Goal: Transaction & Acquisition: Download file/media

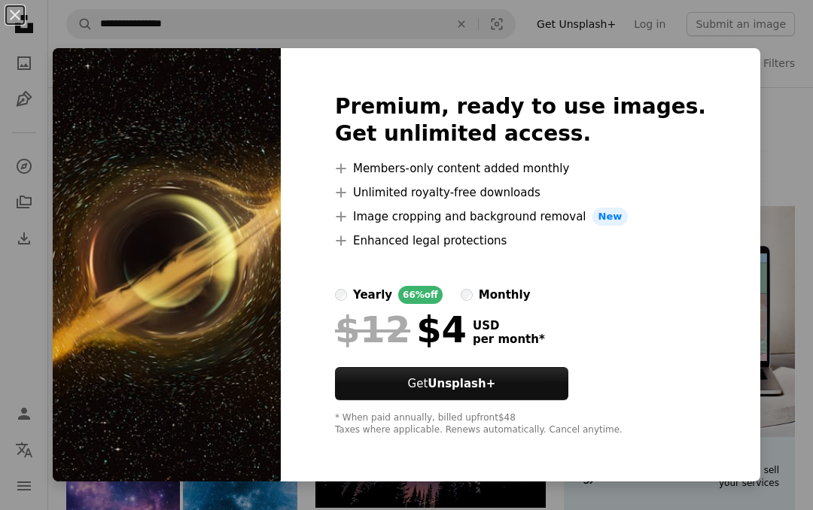
click at [139, 324] on img at bounding box center [167, 265] width 228 height 434
click at [24, 24] on button "An X shape" at bounding box center [15, 15] width 18 height 18
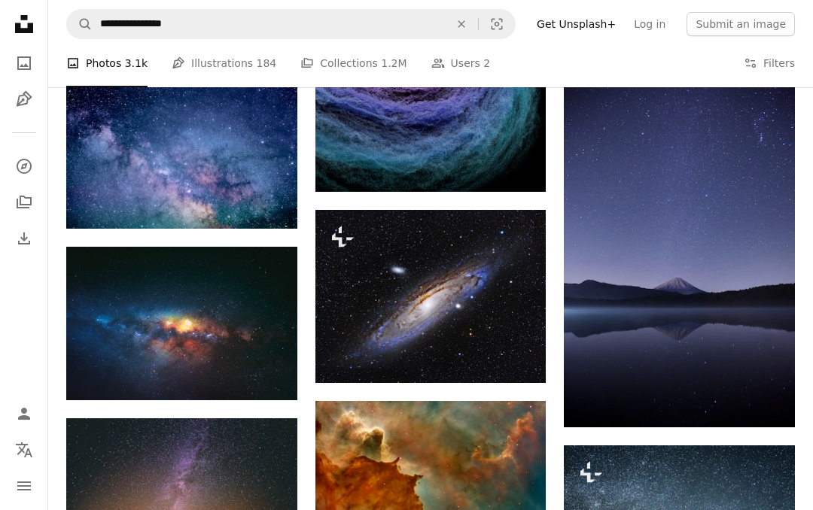
scroll to position [980, 0]
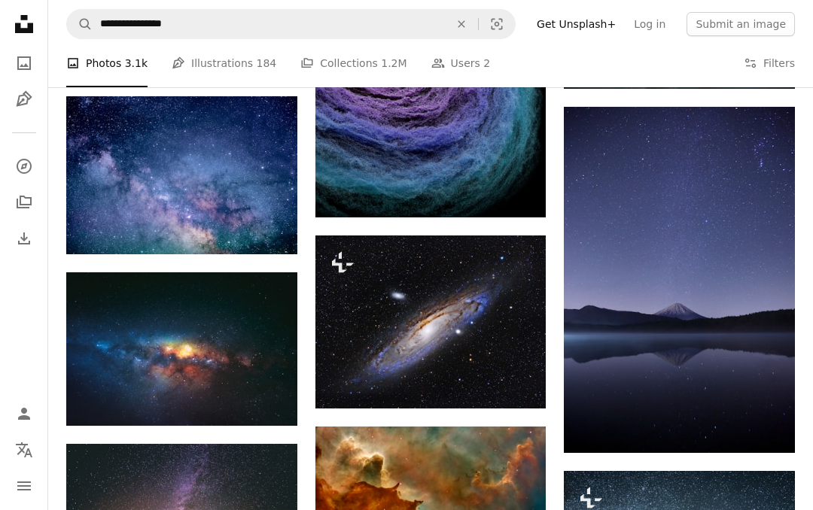
click at [506, 388] on button "A lock Download" at bounding box center [489, 382] width 84 height 24
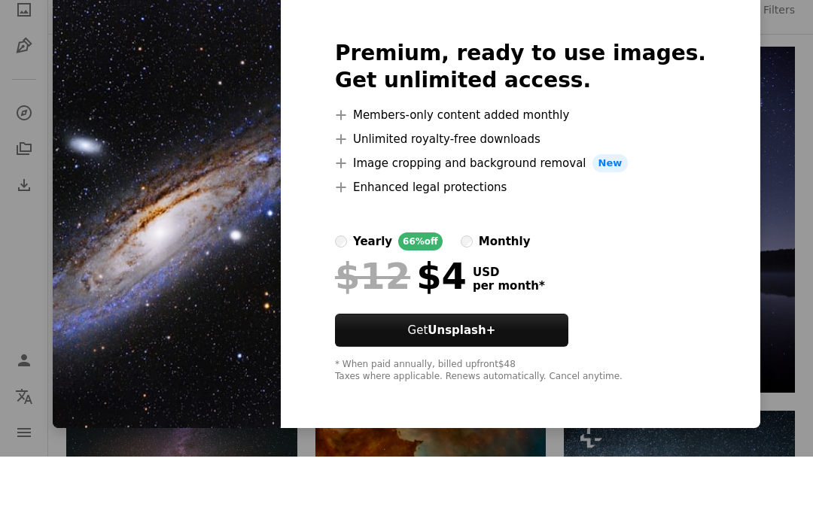
click at [148, 317] on img at bounding box center [167, 265] width 228 height 434
click at [143, 310] on img at bounding box center [167, 265] width 228 height 434
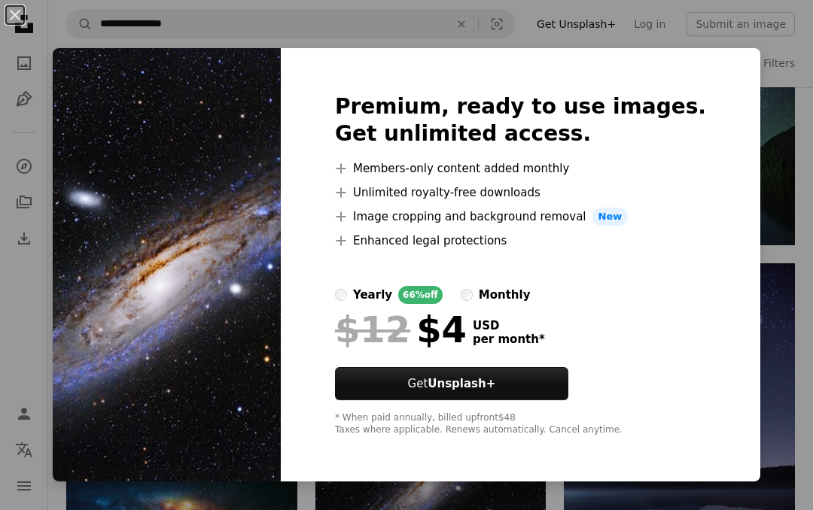
scroll to position [801, 0]
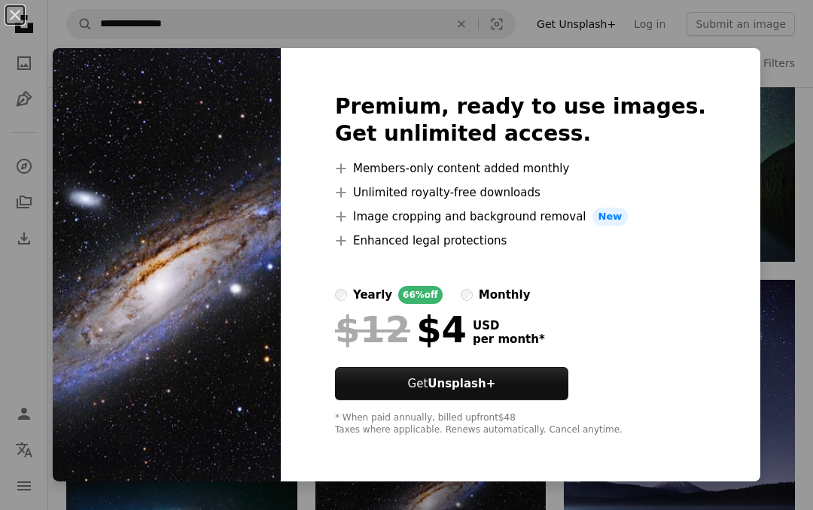
click at [21, 12] on button "An X shape" at bounding box center [15, 15] width 18 height 18
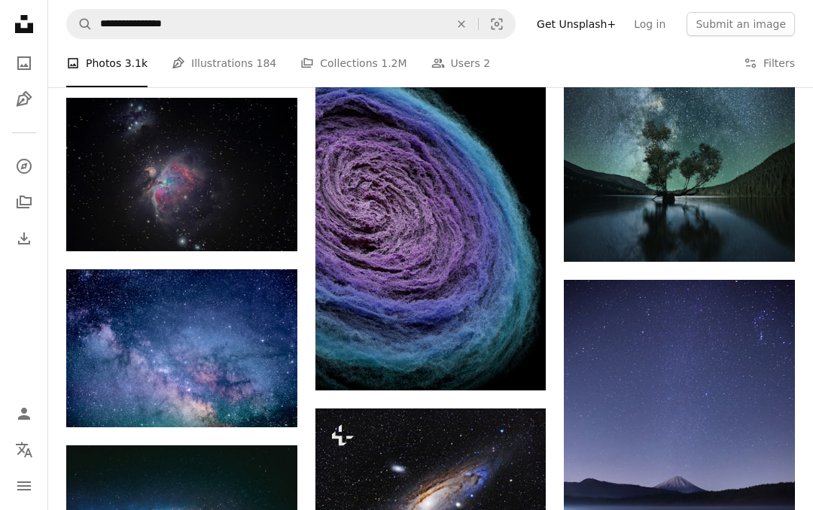
scroll to position [987, 0]
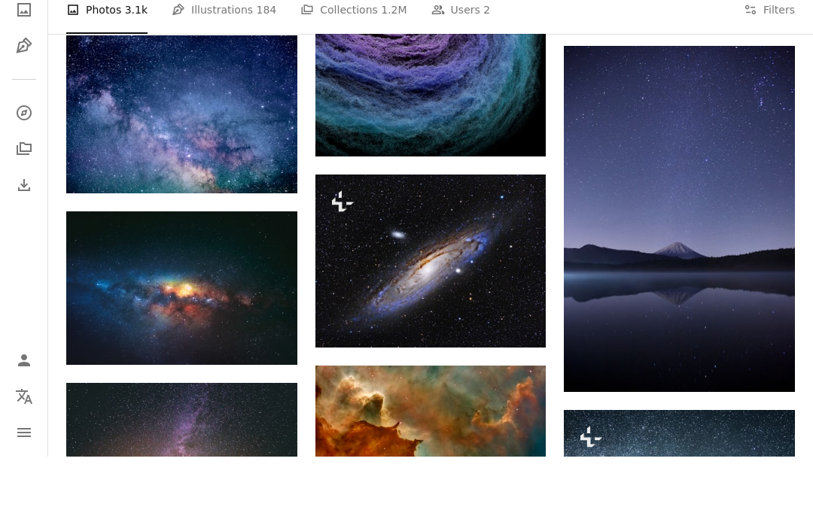
click at [268, 382] on icon "Arrow pointing down" at bounding box center [267, 391] width 12 height 18
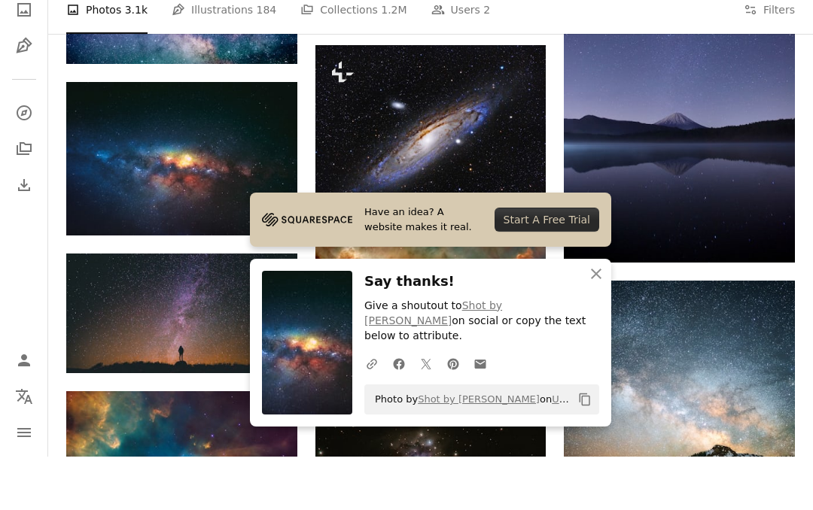
scroll to position [1117, 0]
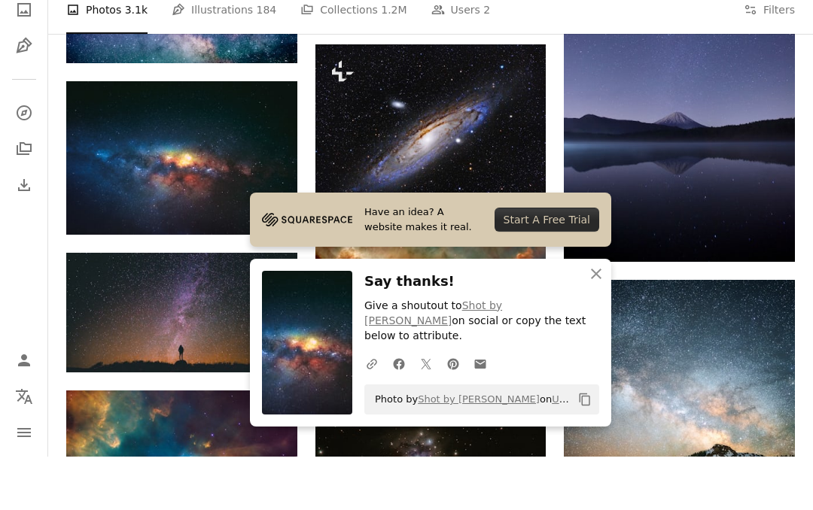
click at [591, 343] on button "An X shape Close" at bounding box center [596, 327] width 30 height 30
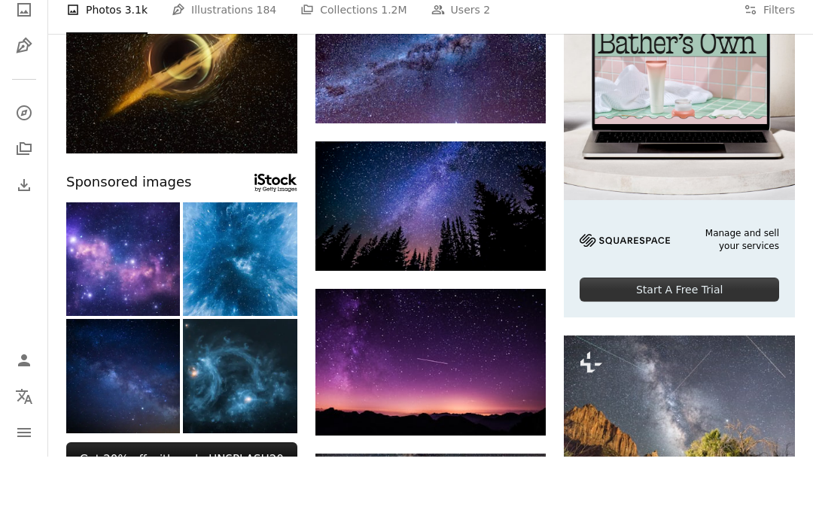
scroll to position [186, 0]
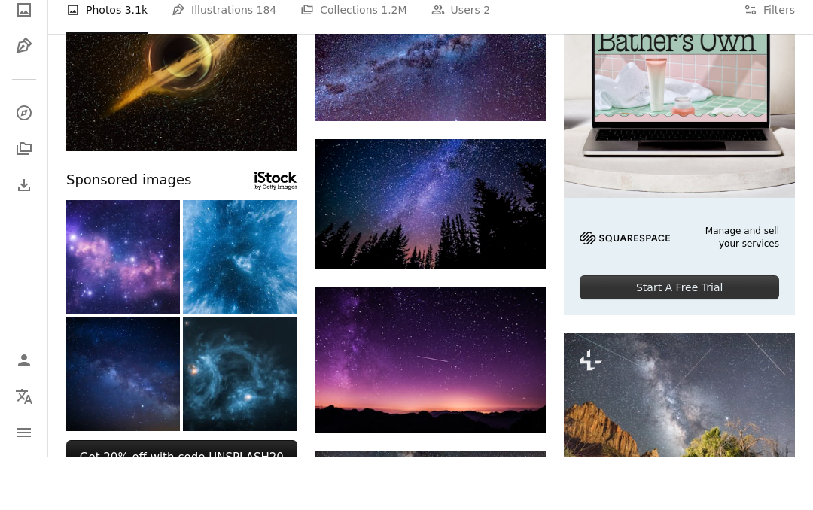
click at [516, 454] on icon "Download" at bounding box center [516, 459] width 10 height 11
